Goal: Task Accomplishment & Management: Manage account settings

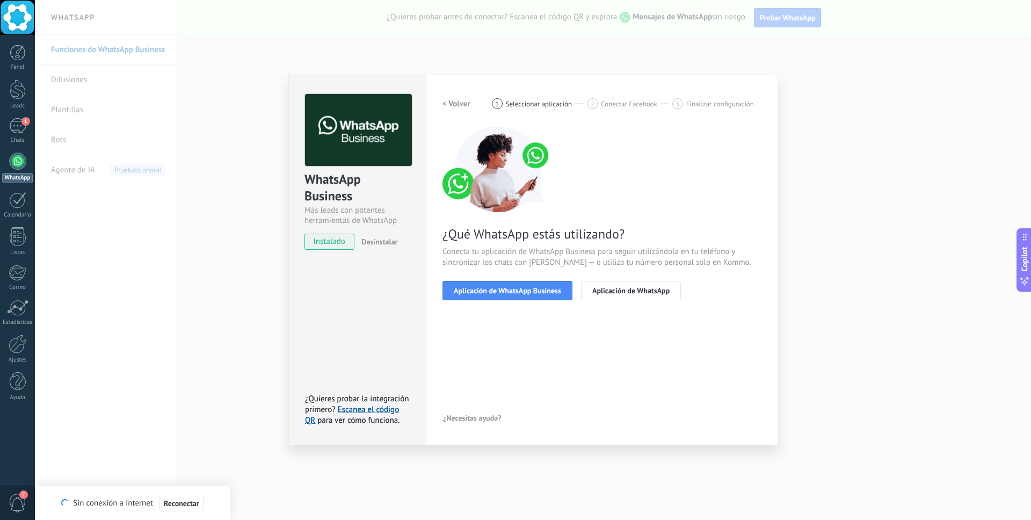
click at [240, 235] on div "WhatsApp Business Más leads con potentes herramientas de WhatsApp instalado Des…" at bounding box center [533, 260] width 997 height 520
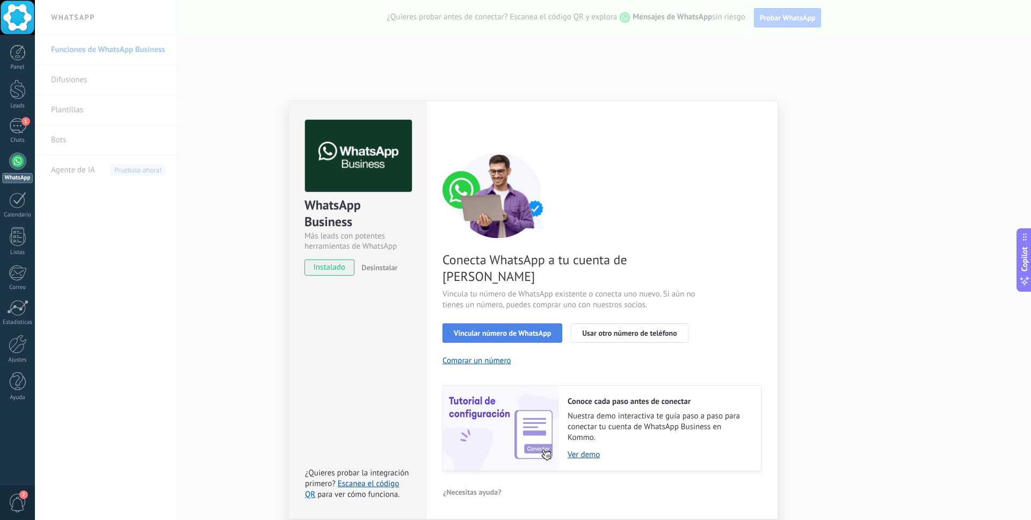
click at [494, 329] on span "Vincular número de WhatsApp" at bounding box center [502, 333] width 97 height 8
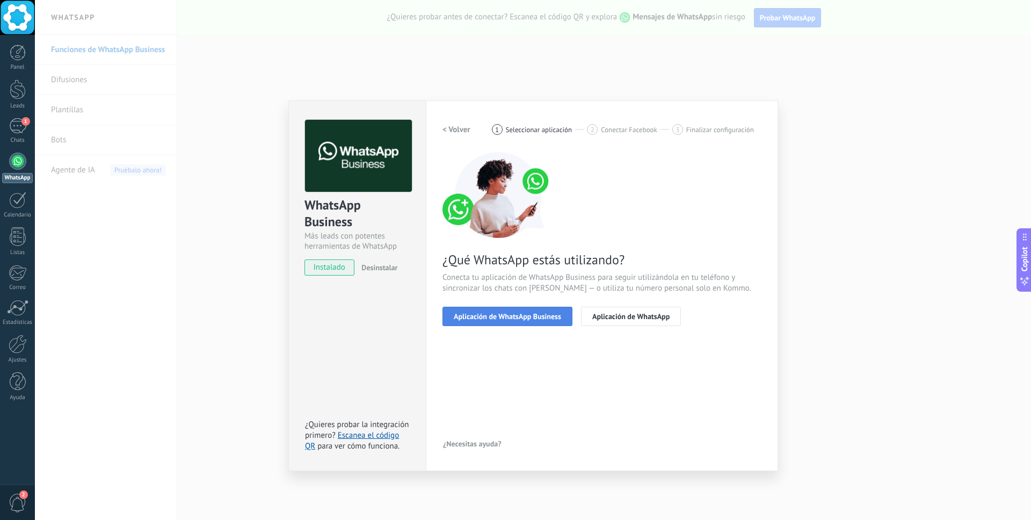
click at [505, 318] on span "Aplicación de WhatsApp Business" at bounding box center [507, 317] width 107 height 8
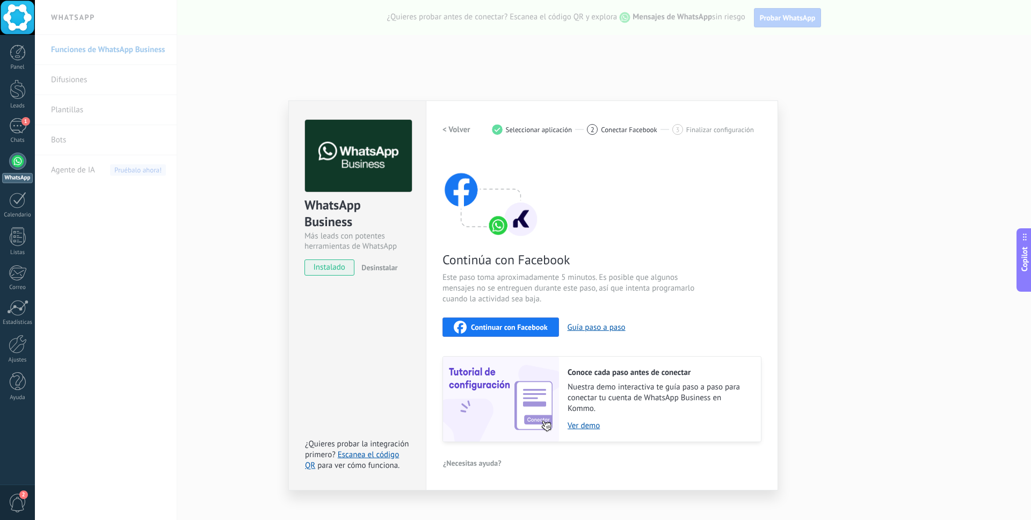
click at [522, 329] on span "Continuar con Facebook" at bounding box center [509, 327] width 77 height 8
click at [452, 132] on h2 "< Volver" at bounding box center [457, 130] width 28 height 10
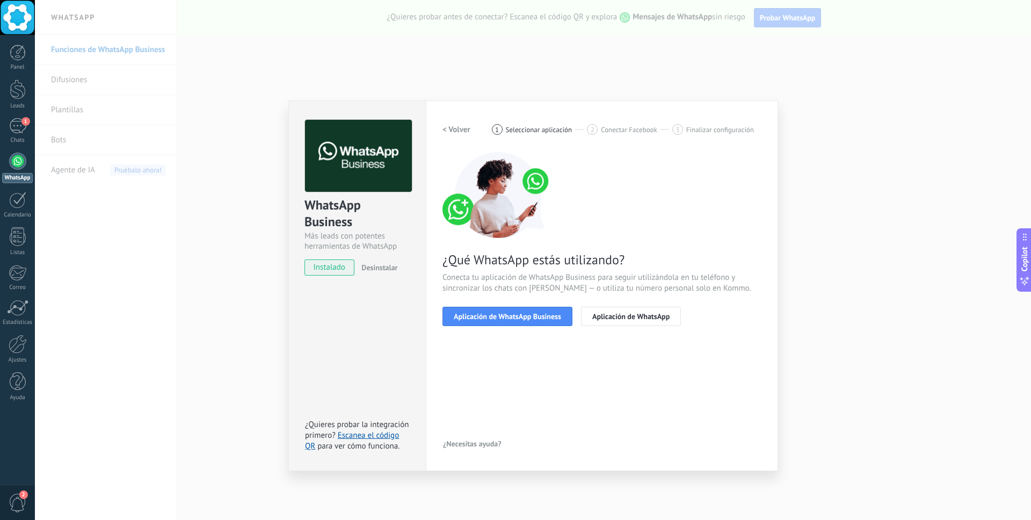
click at [921, 146] on div "WhatsApp Business Más leads con potentes herramientas de WhatsApp instalado Des…" at bounding box center [533, 260] width 997 height 520
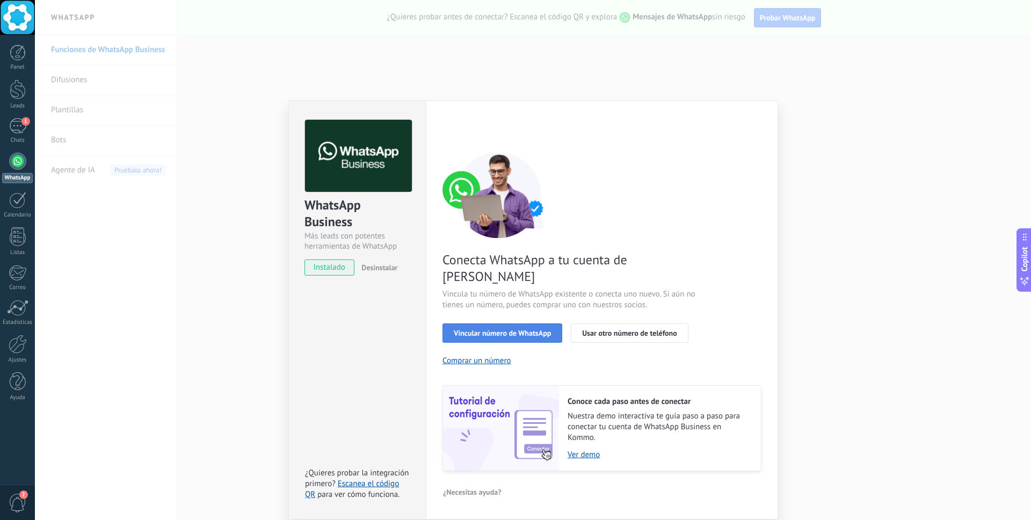
click at [500, 329] on span "Vincular número de WhatsApp" at bounding box center [502, 333] width 97 height 8
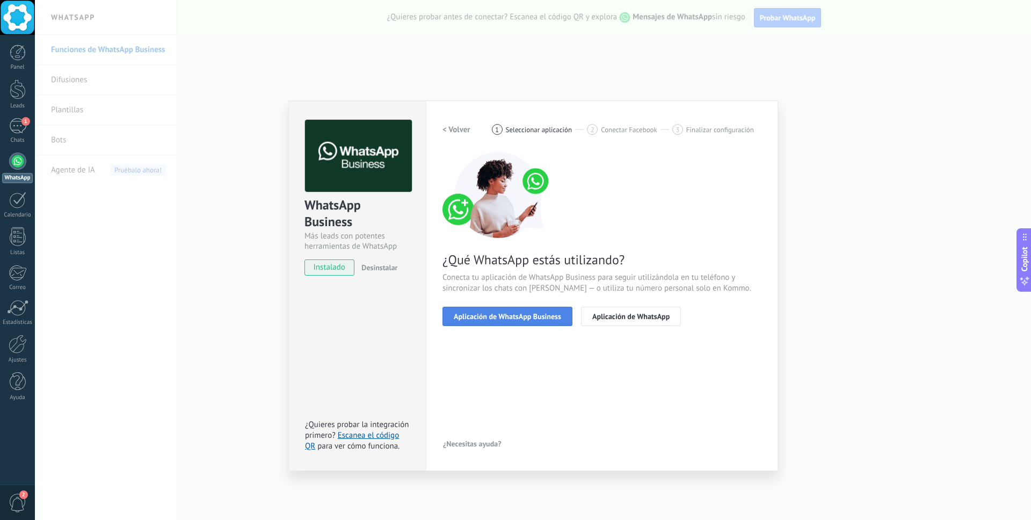
click at [522, 317] on span "Aplicación de WhatsApp Business" at bounding box center [507, 317] width 107 height 8
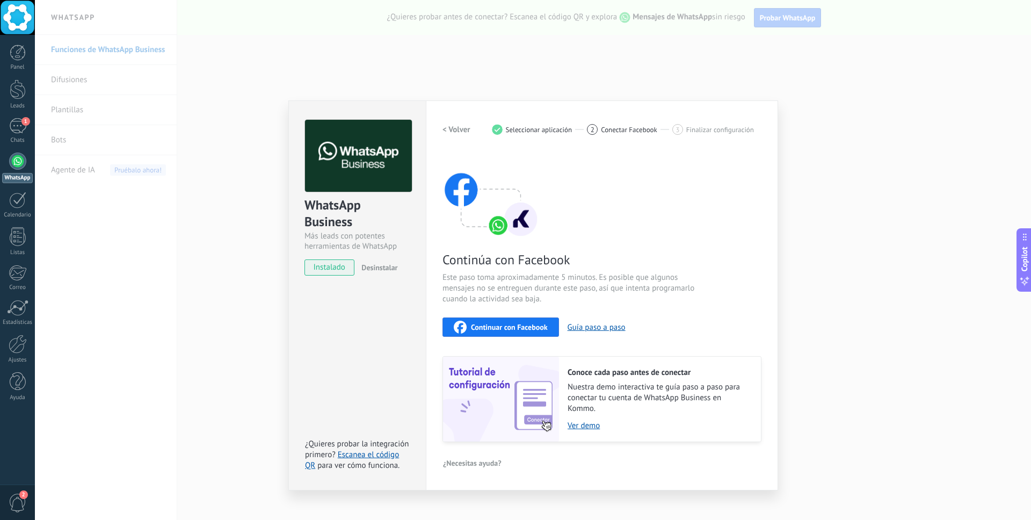
click at [506, 328] on span "Continuar con Facebook" at bounding box center [509, 327] width 77 height 8
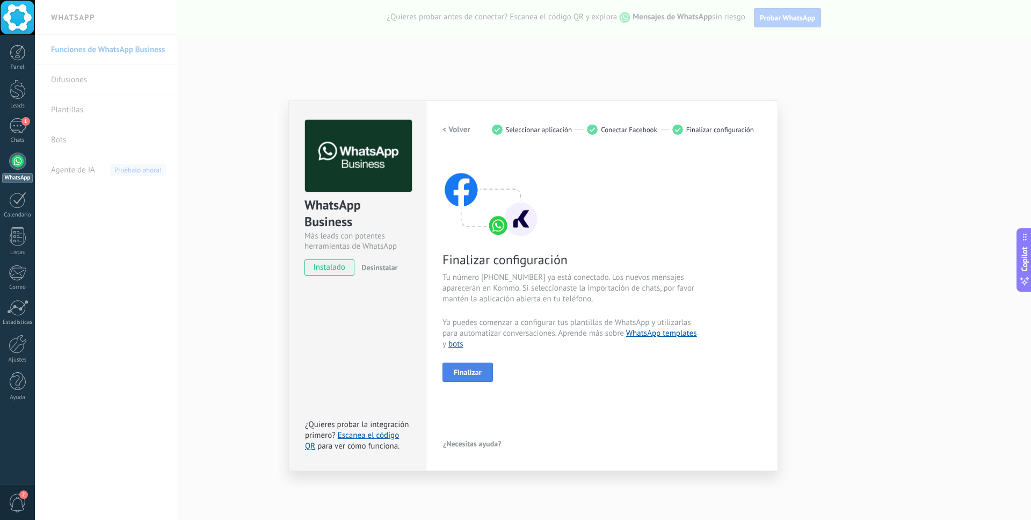
click at [475, 374] on span "Finalizar" at bounding box center [468, 373] width 28 height 8
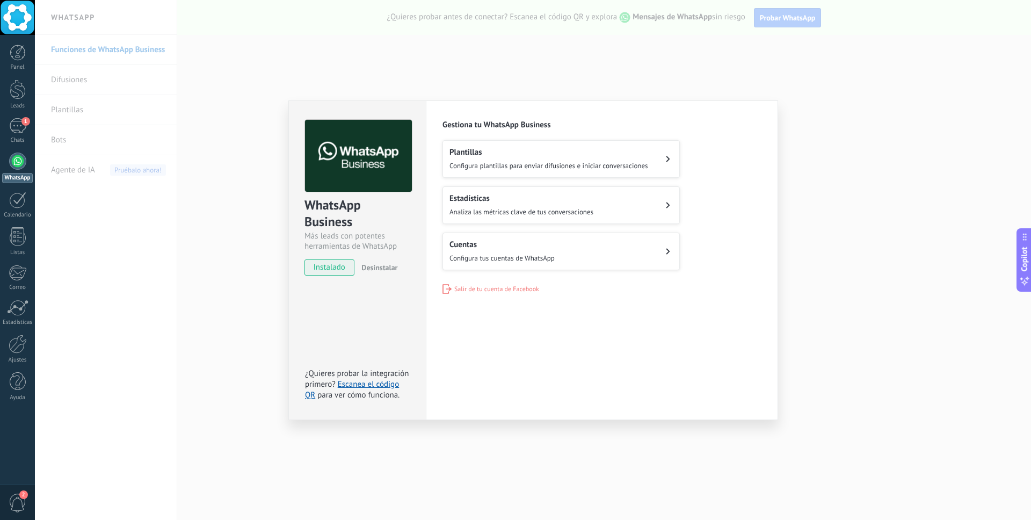
click at [227, 250] on div "WhatsApp Business Más leads con potentes herramientas de WhatsApp instalado Des…" at bounding box center [533, 260] width 997 height 520
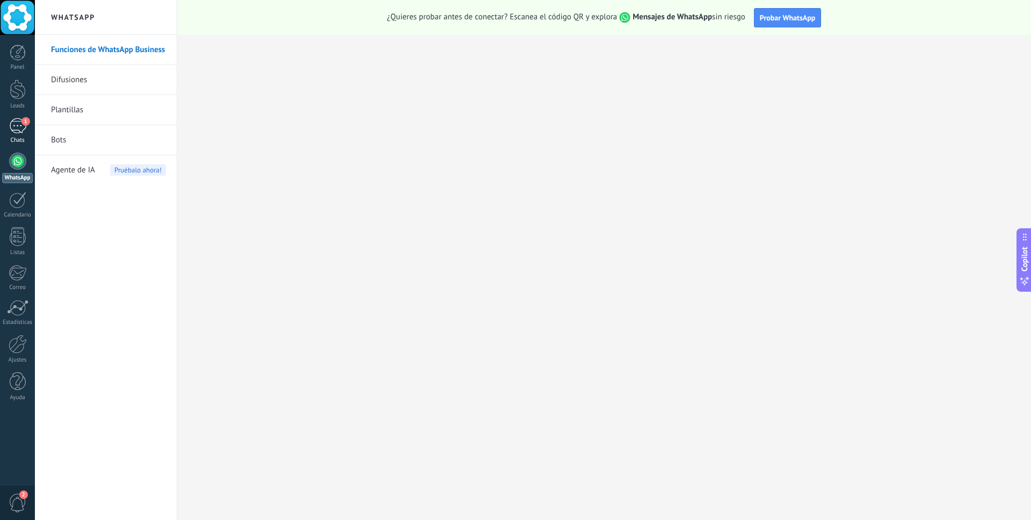
click at [19, 123] on div "1" at bounding box center [17, 126] width 17 height 16
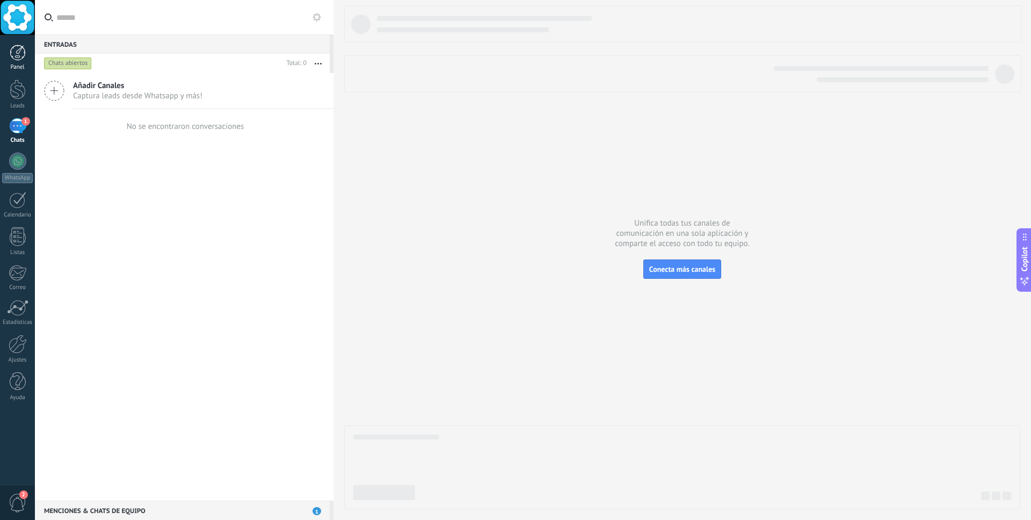
click at [23, 55] on div at bounding box center [18, 53] width 16 height 16
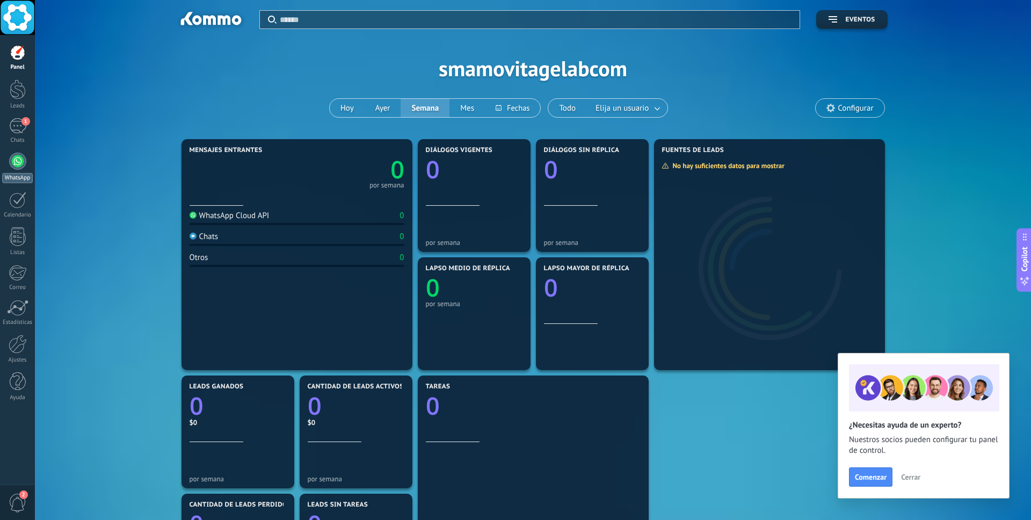
click at [22, 161] on div at bounding box center [17, 161] width 17 height 17
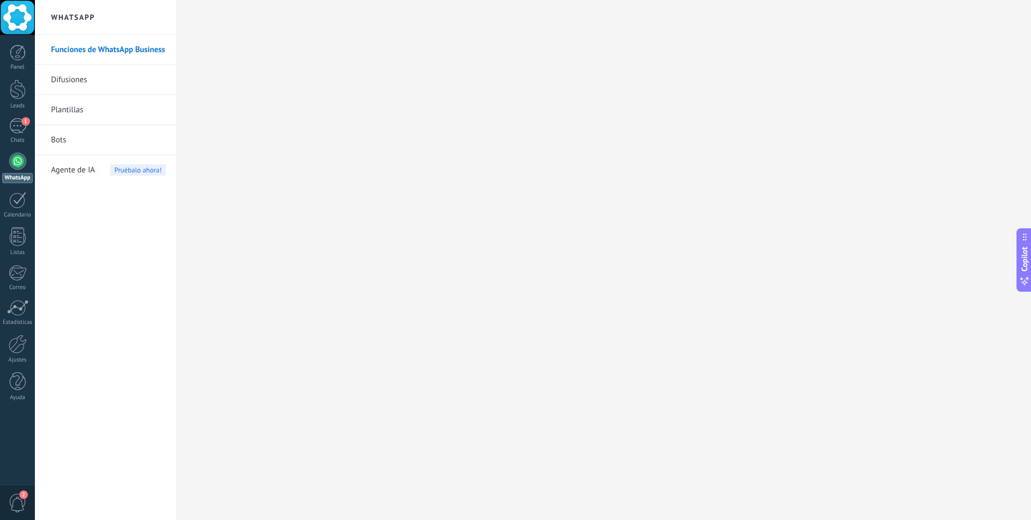
click at [16, 502] on span "2" at bounding box center [18, 503] width 18 height 19
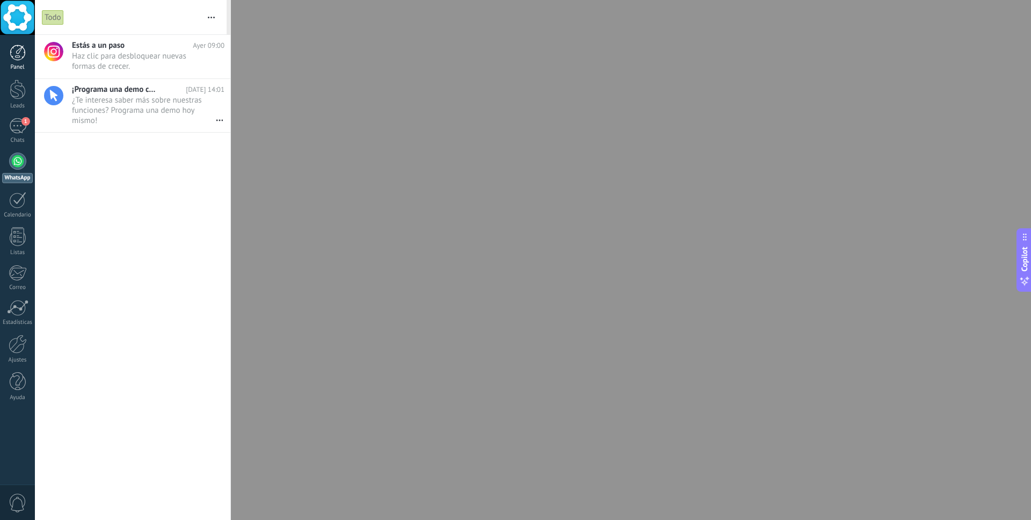
click at [24, 55] on div at bounding box center [18, 53] width 16 height 16
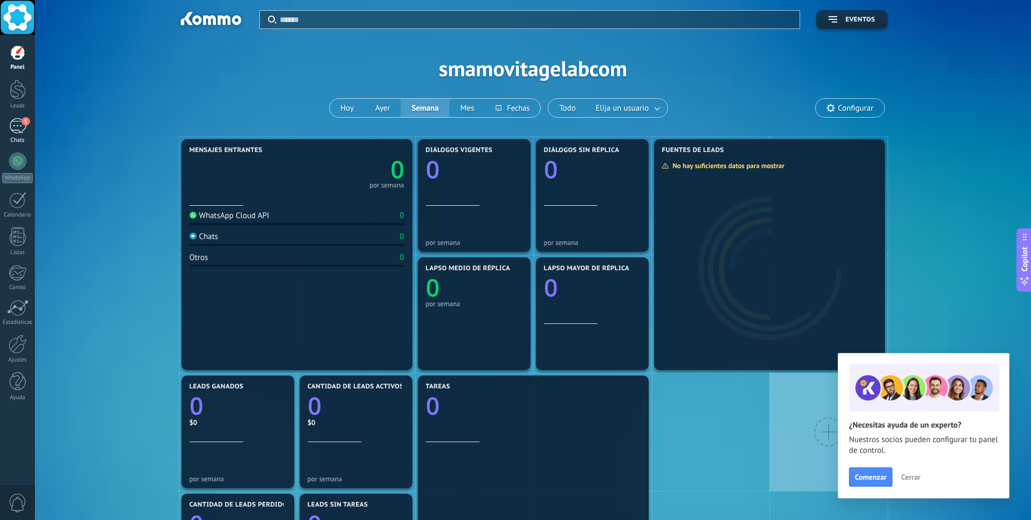
click at [24, 129] on div "1" at bounding box center [17, 126] width 17 height 16
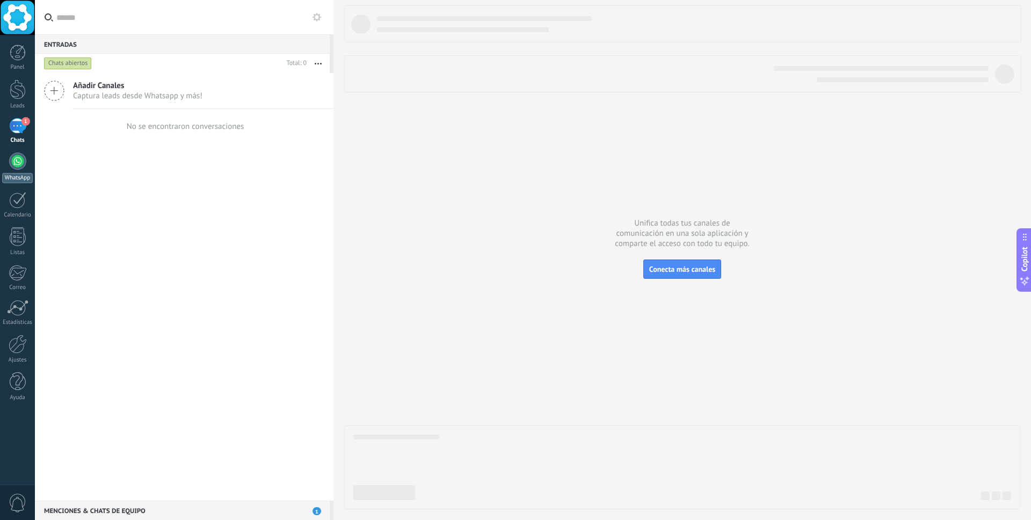
click at [17, 158] on div at bounding box center [17, 161] width 17 height 17
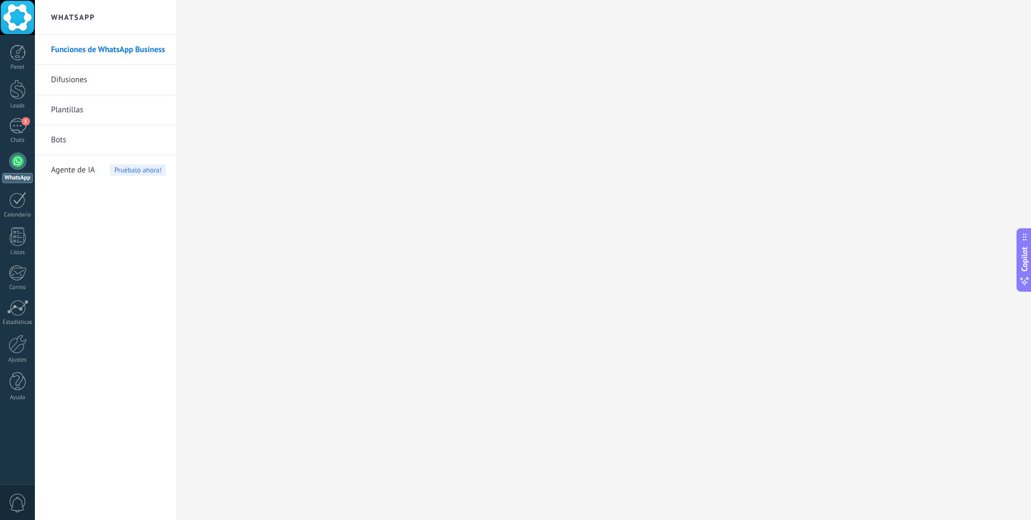
click at [89, 85] on link "Difusiones" at bounding box center [108, 80] width 115 height 30
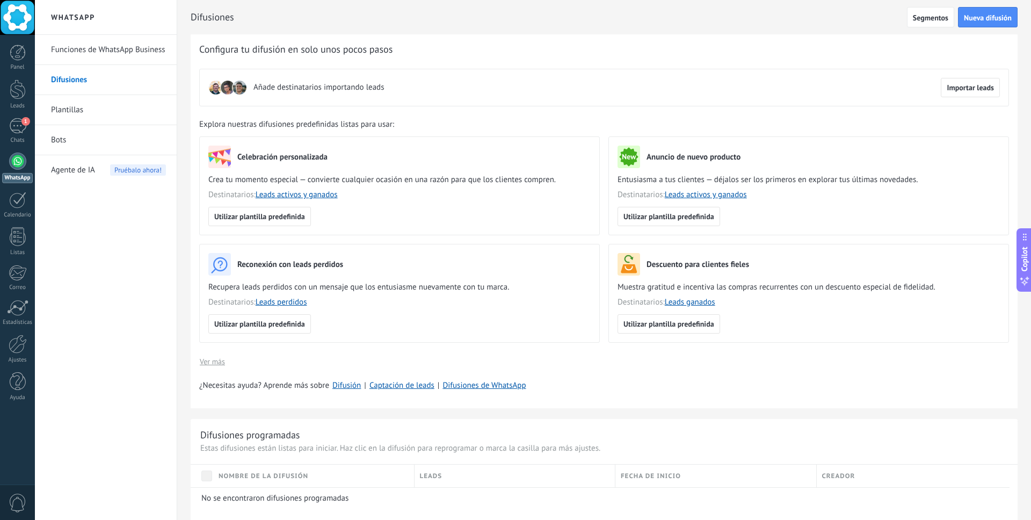
click at [22, 16] on div at bounding box center [17, 17] width 35 height 35
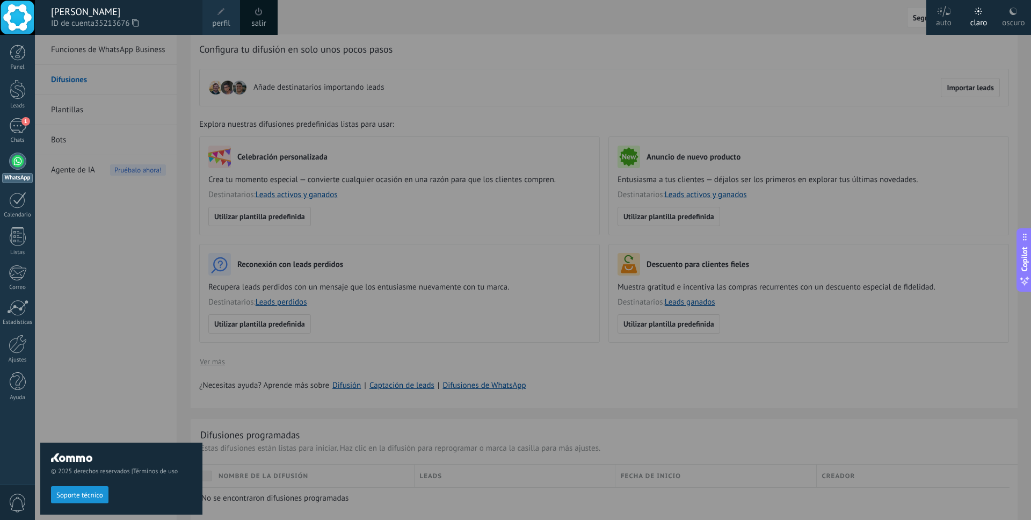
click at [22, 16] on div at bounding box center [17, 17] width 35 height 35
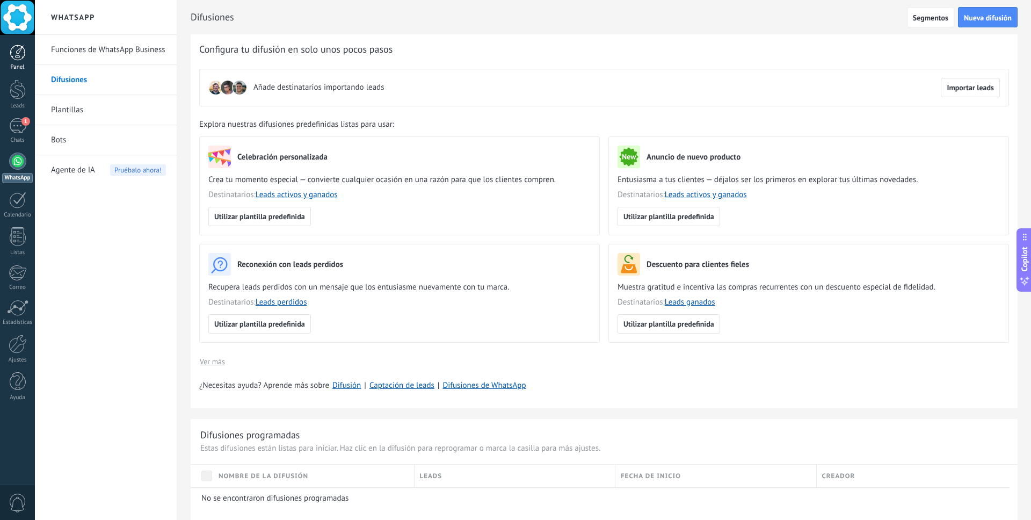
click at [14, 56] on div at bounding box center [18, 53] width 16 height 16
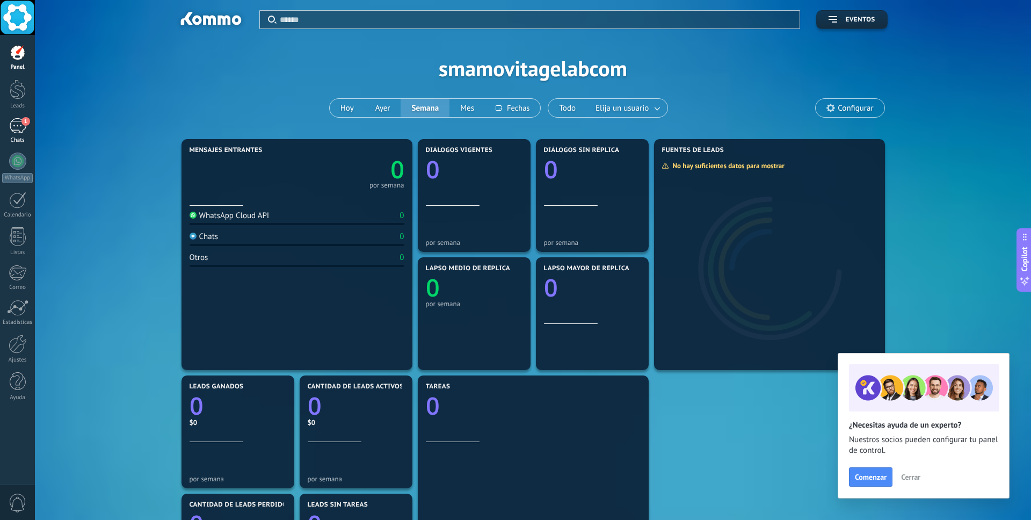
click at [12, 133] on div "1" at bounding box center [17, 126] width 17 height 16
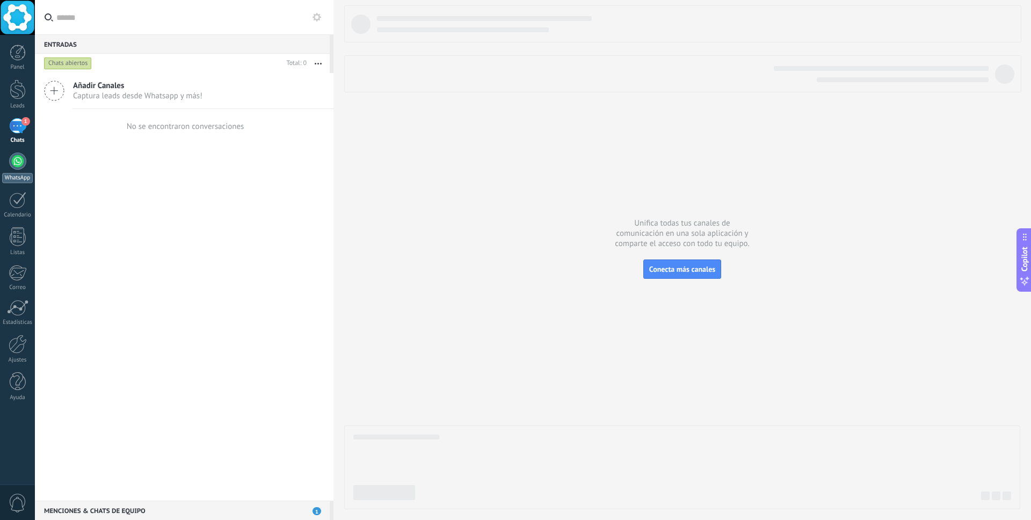
click at [21, 169] on link "WhatsApp" at bounding box center [17, 168] width 35 height 31
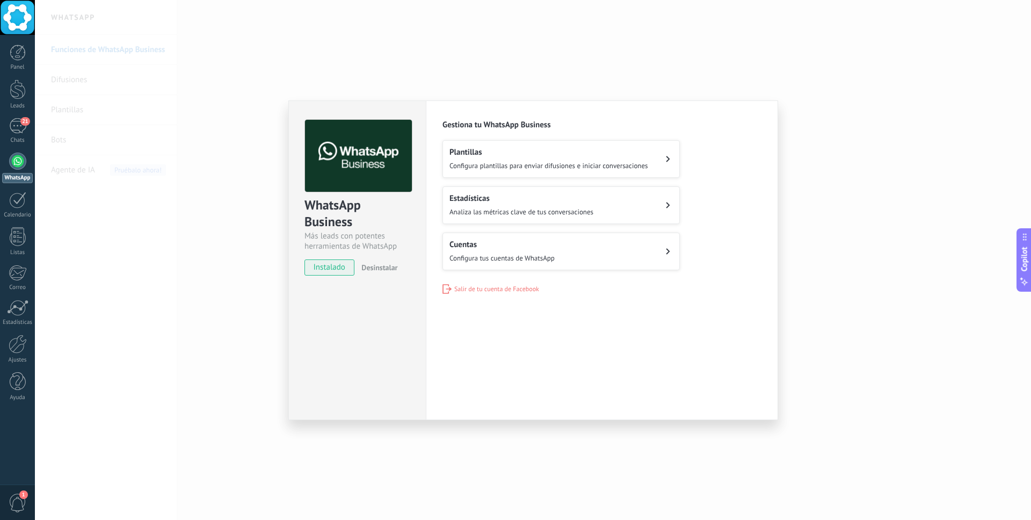
click at [190, 145] on div "WhatsApp Business Más leads con potentes herramientas de WhatsApp instalado Des…" at bounding box center [533, 260] width 997 height 520
click at [855, 122] on div "WhatsApp Business Más leads con potentes herramientas de WhatsApp instalado Des…" at bounding box center [533, 260] width 997 height 520
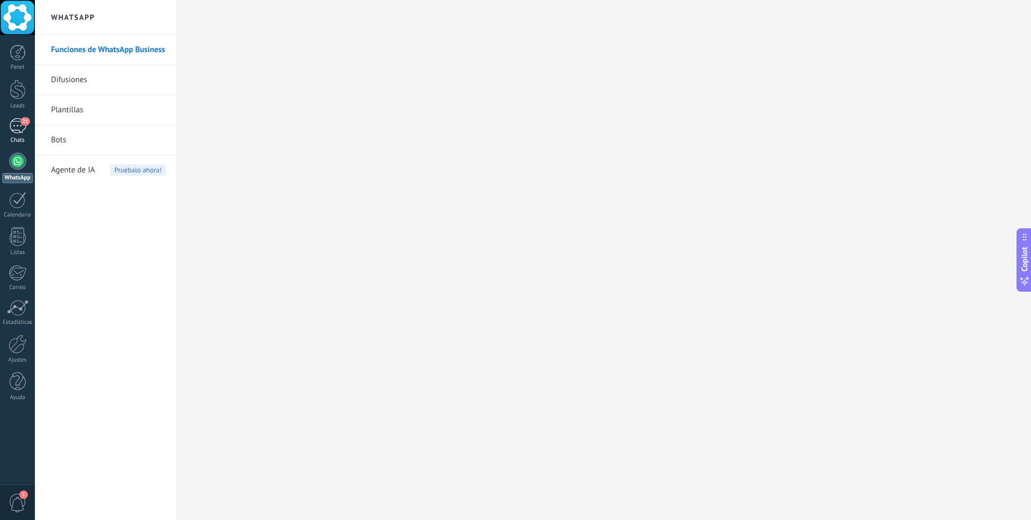
click at [17, 129] on div "21" at bounding box center [17, 126] width 17 height 16
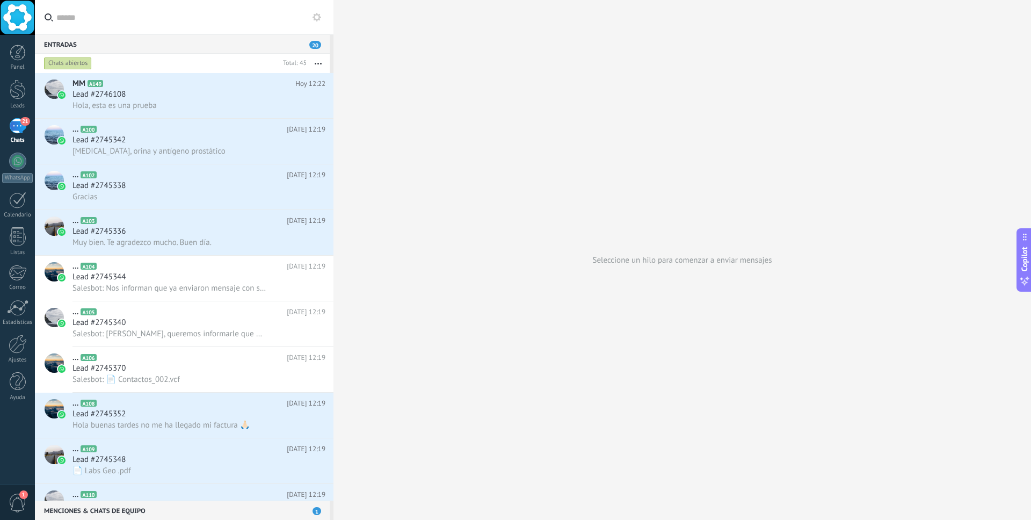
click at [15, 13] on div at bounding box center [17, 17] width 35 height 35
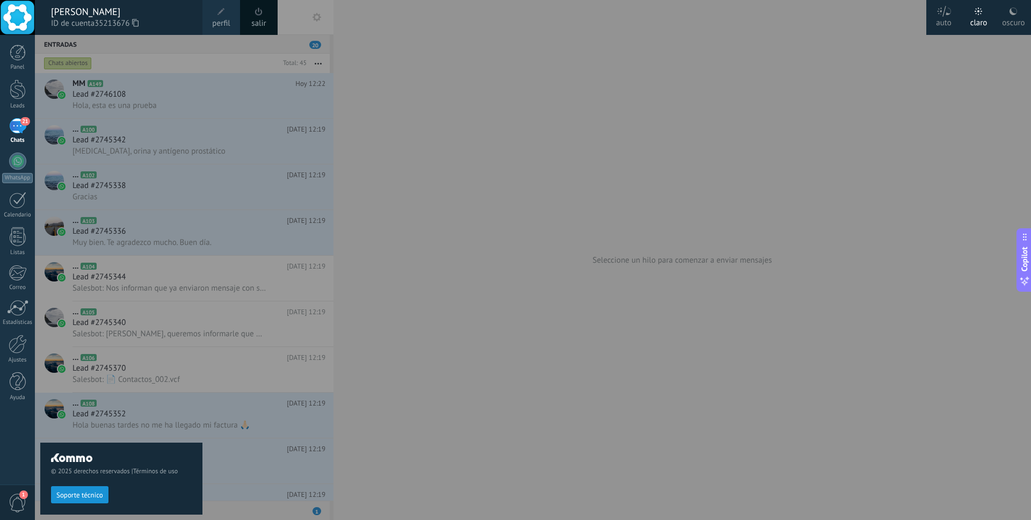
click at [215, 18] on span "perfil" at bounding box center [221, 24] width 18 height 12
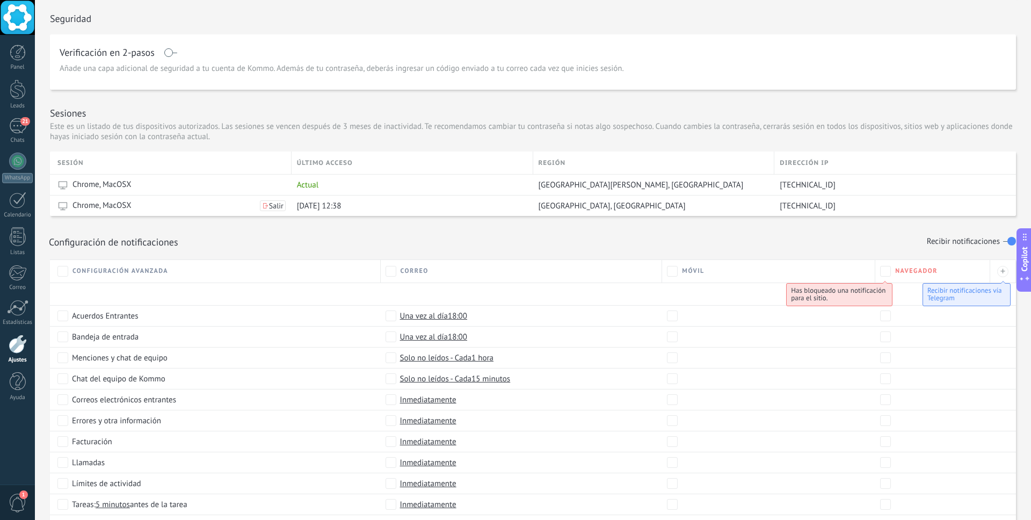
scroll to position [430, 0]
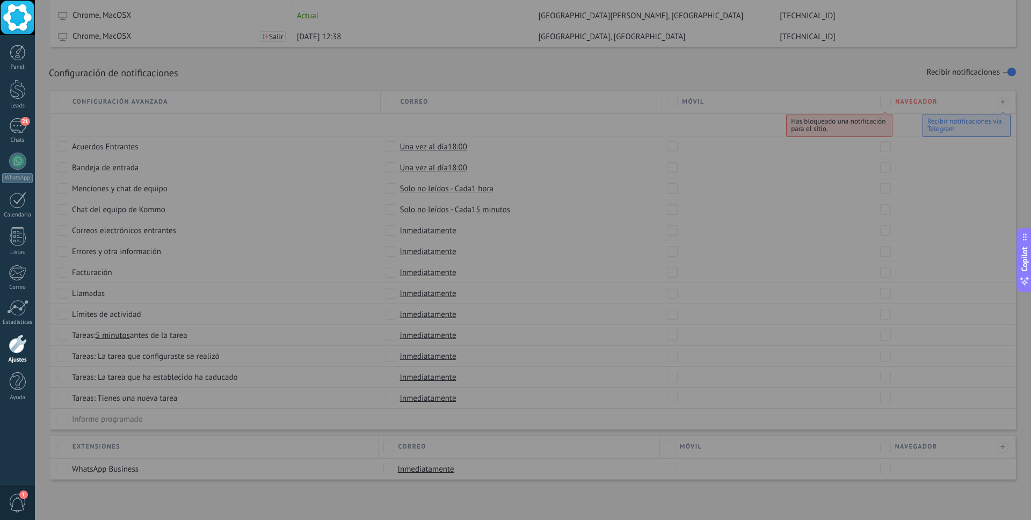
click at [9, 347] on div at bounding box center [18, 344] width 18 height 19
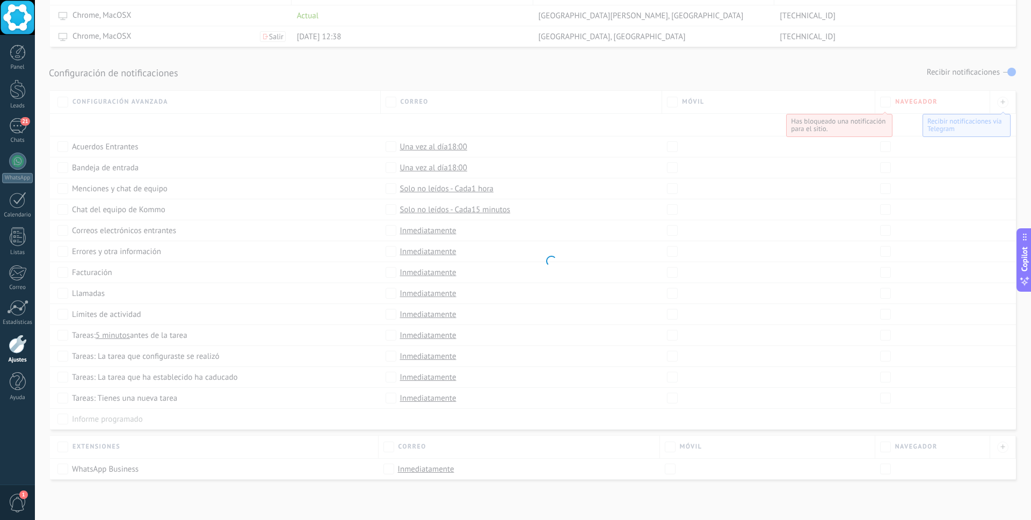
click at [14, 347] on div at bounding box center [18, 344] width 18 height 19
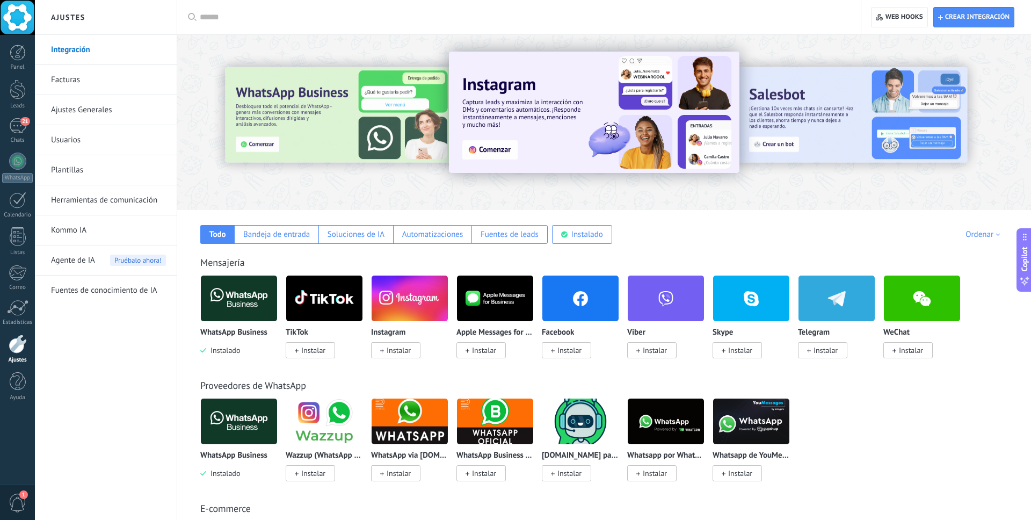
click at [71, 77] on link "Facturas" at bounding box center [108, 80] width 115 height 30
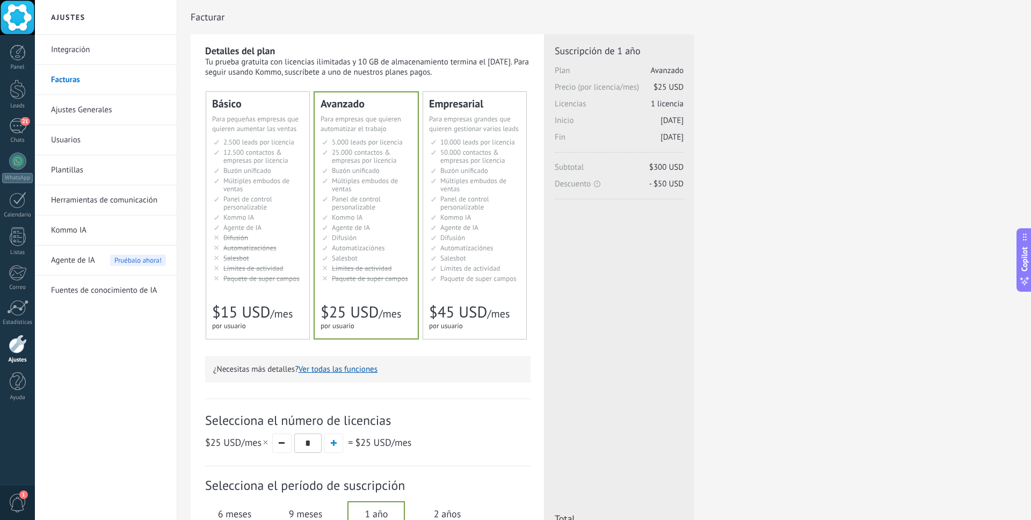
click at [68, 114] on link "Ajustes Generales" at bounding box center [108, 110] width 115 height 30
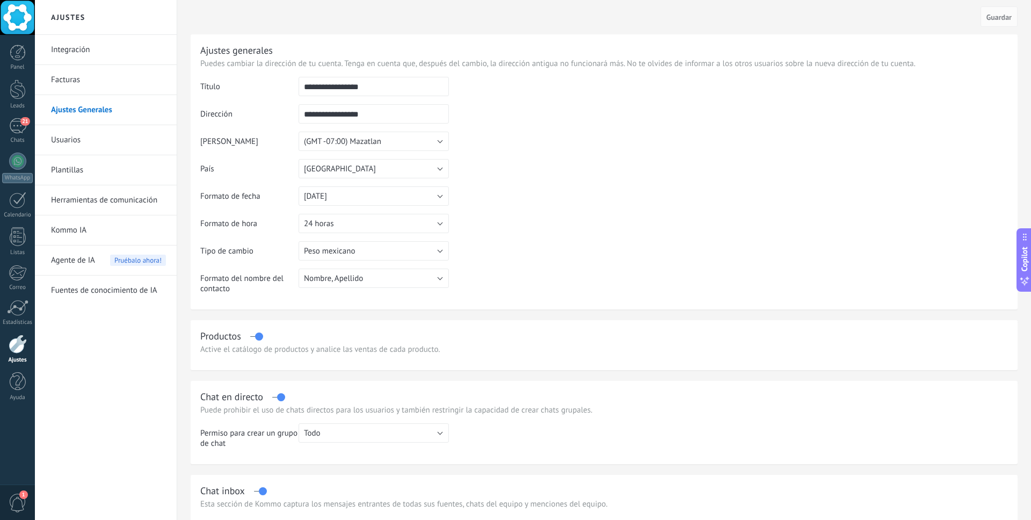
click at [66, 139] on link "Usuarios" at bounding box center [108, 140] width 115 height 30
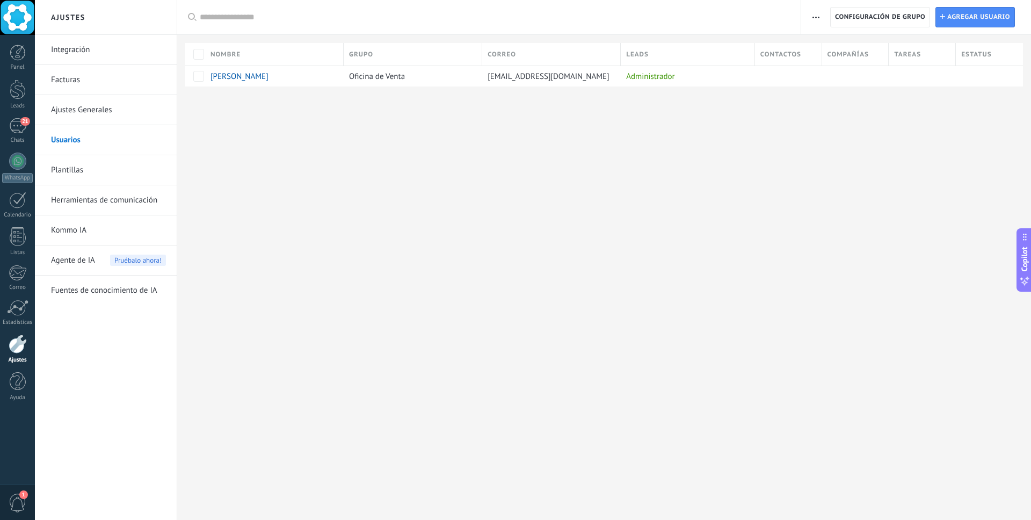
click at [66, 49] on link "Integración" at bounding box center [108, 50] width 115 height 30
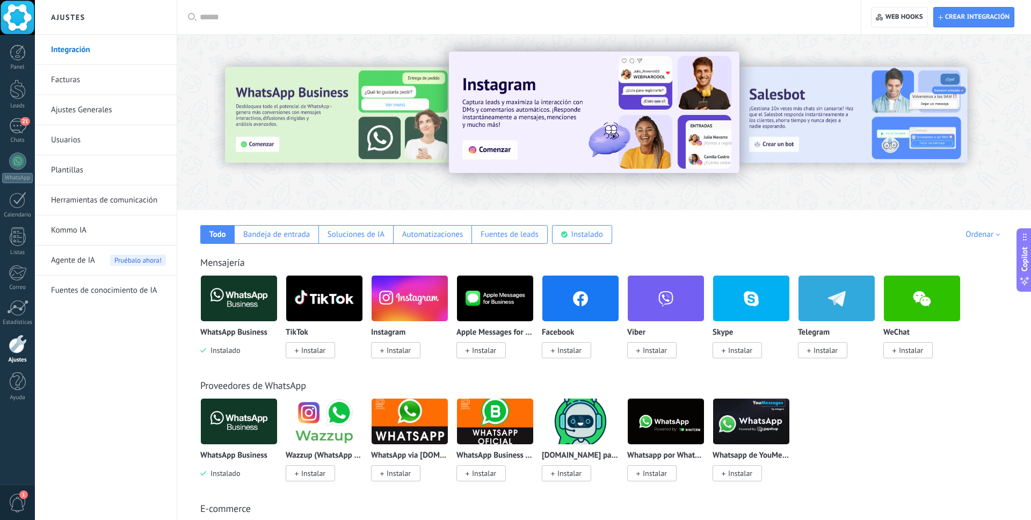
click at [70, 78] on link "Facturas" at bounding box center [108, 80] width 115 height 30
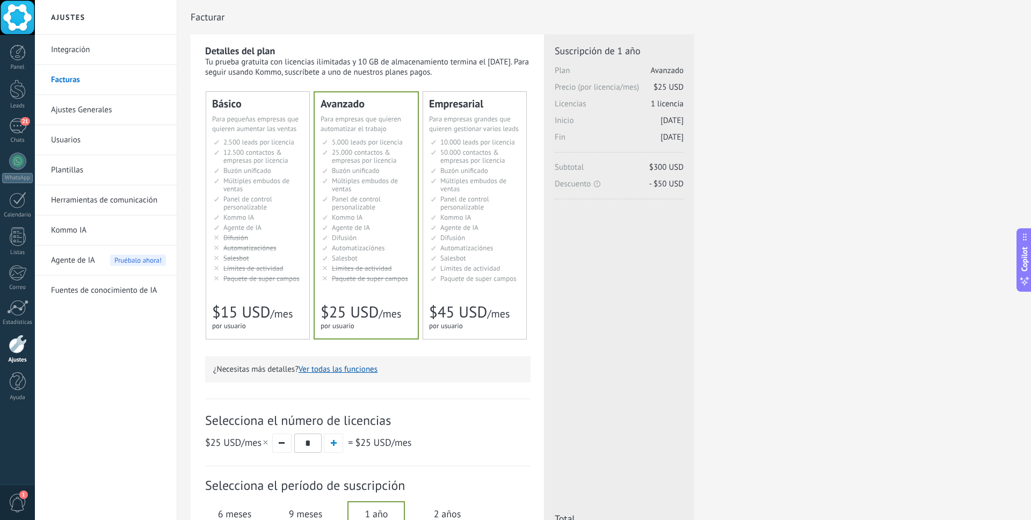
click at [279, 183] on span "Múltiples embudos de ventas" at bounding box center [256, 184] width 66 height 17
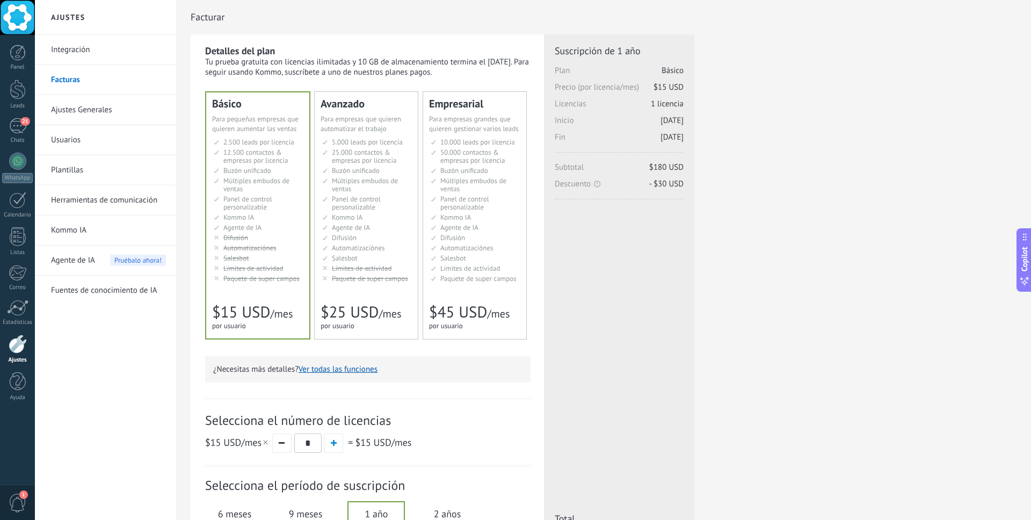
click at [90, 111] on link "Ajustes Generales" at bounding box center [108, 110] width 115 height 30
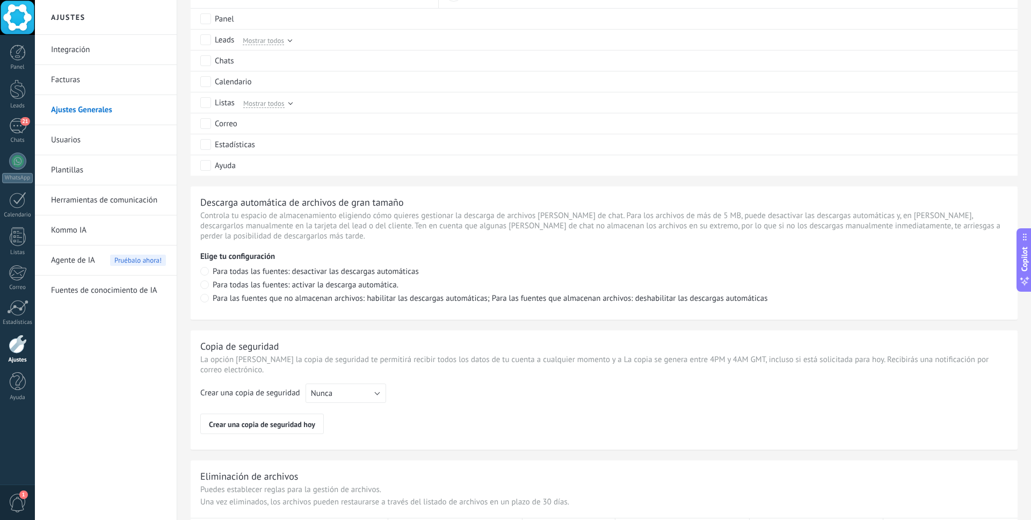
scroll to position [653, 0]
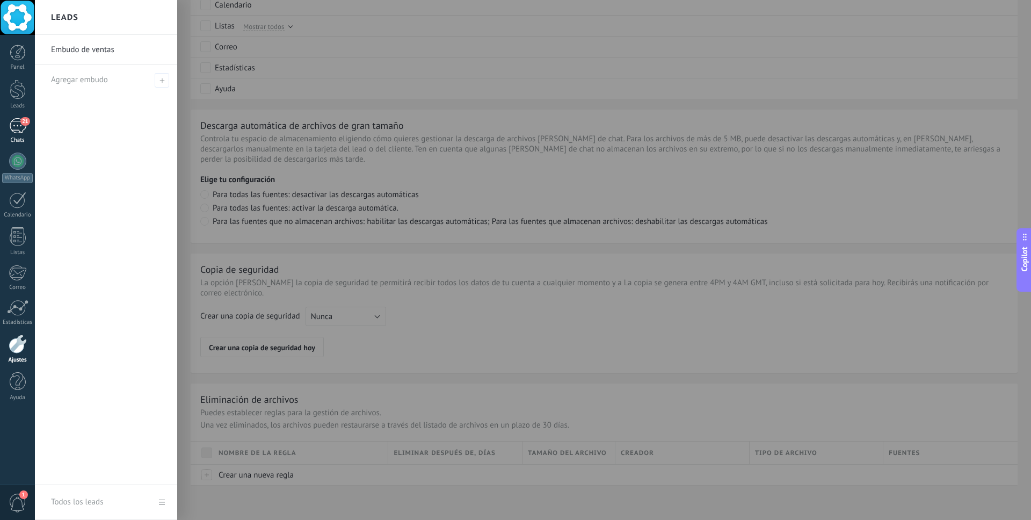
click at [8, 124] on link "21 Chats" at bounding box center [17, 131] width 35 height 26
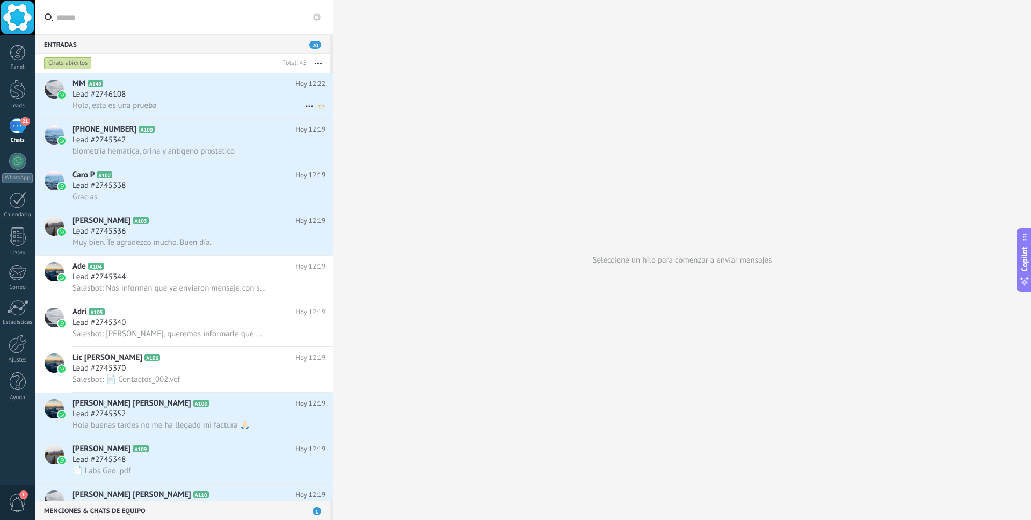
click at [124, 88] on h2 "MM A149" at bounding box center [184, 83] width 223 height 11
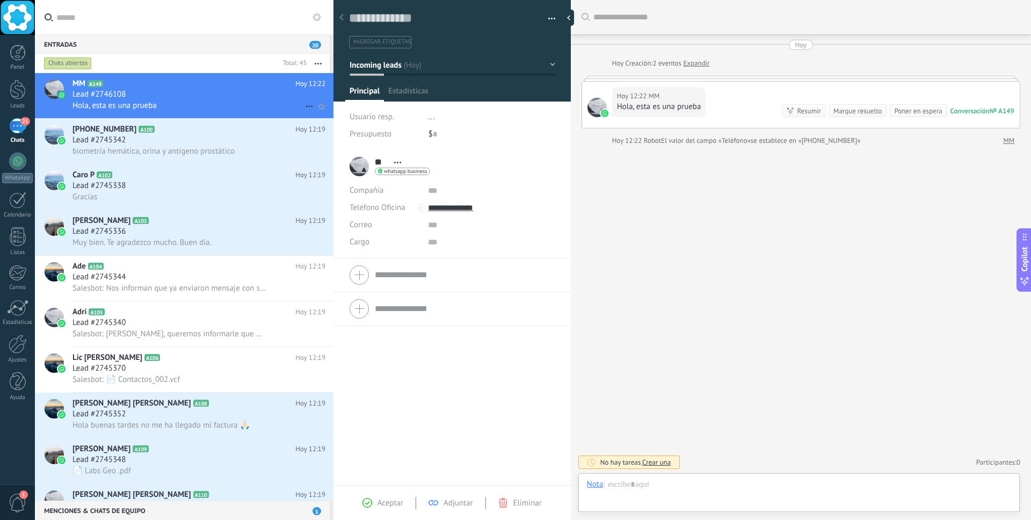
scroll to position [16, 0]
click at [595, 107] on div at bounding box center [597, 107] width 19 height 19
click at [702, 60] on link "Expandir" at bounding box center [696, 63] width 26 height 11
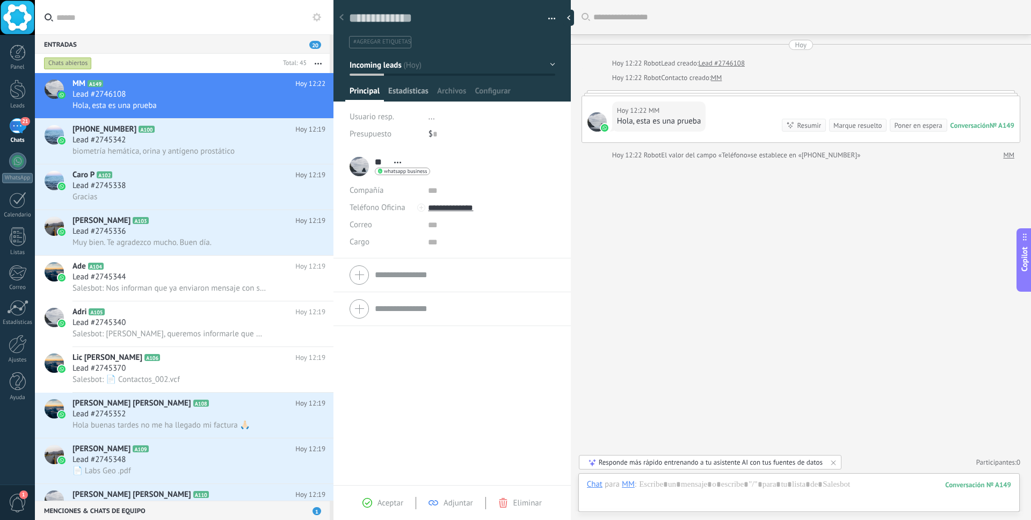
click at [395, 90] on span "Estadísticas" at bounding box center [408, 94] width 40 height 16
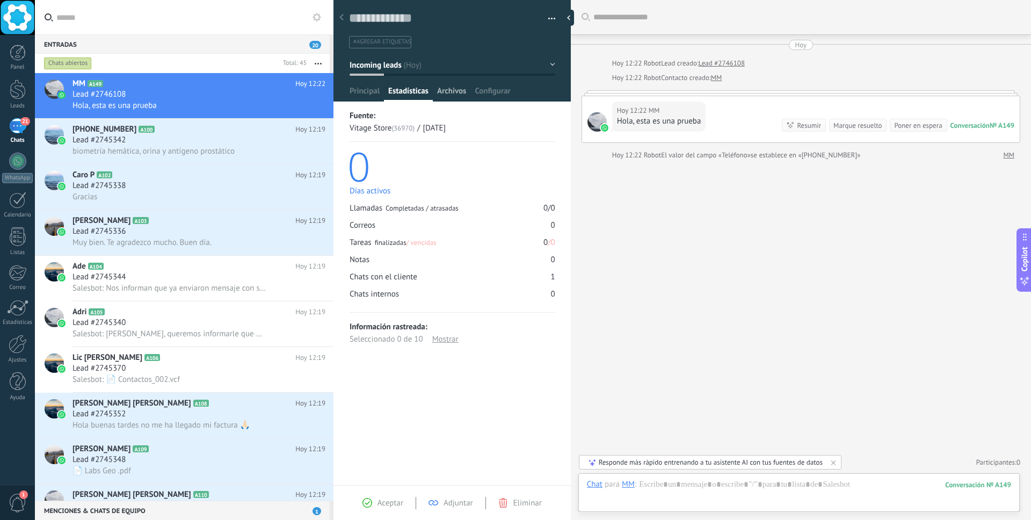
click at [437, 92] on span "Archivos" at bounding box center [451, 94] width 29 height 16
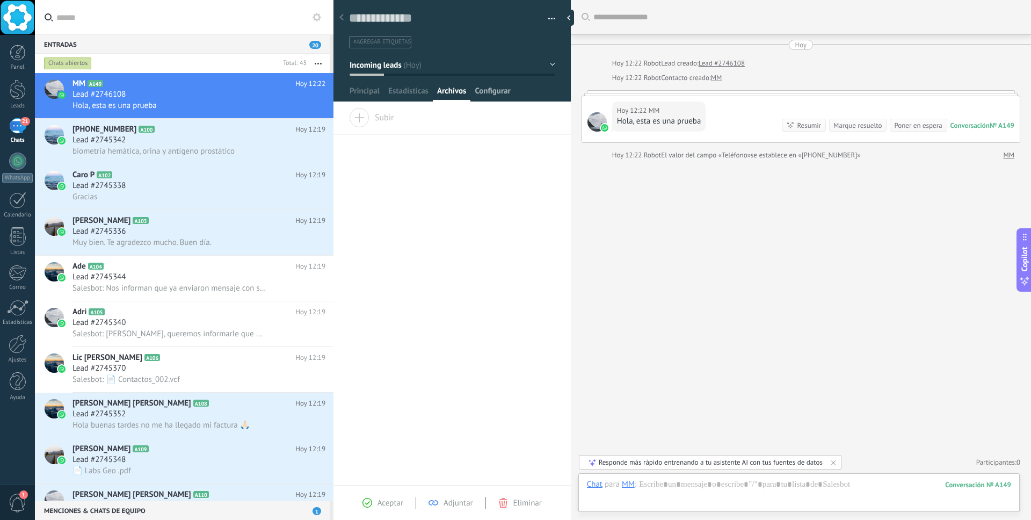
click at [496, 92] on span "Configurar" at bounding box center [492, 94] width 35 height 16
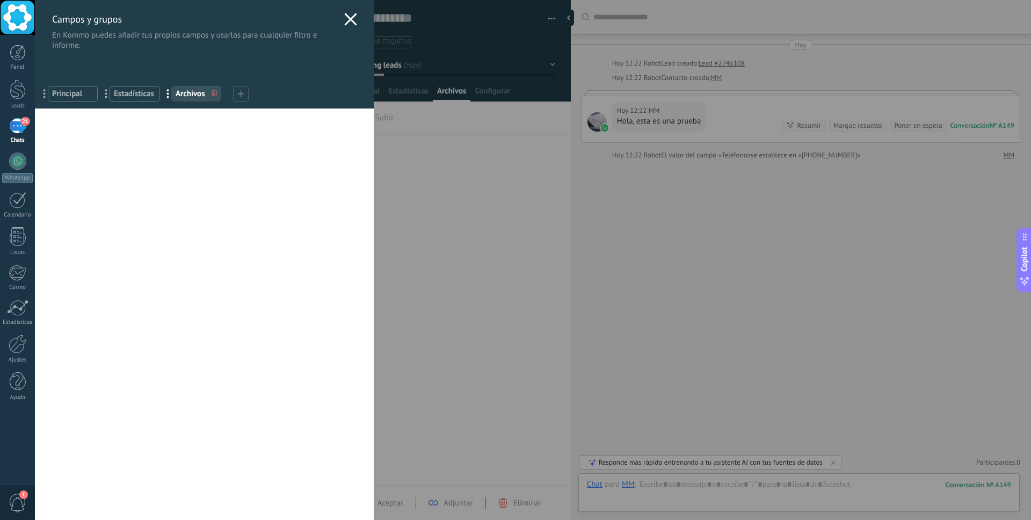
click at [351, 21] on icon at bounding box center [350, 19] width 13 height 13
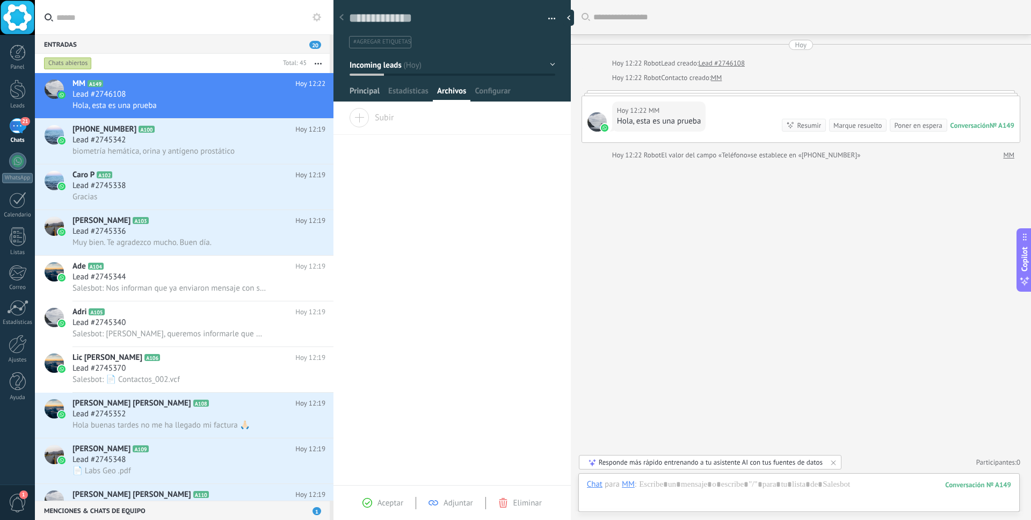
click at [360, 89] on span "Principal" at bounding box center [365, 94] width 30 height 16
